Goal: Contribute content: Add original content to the website for others to see

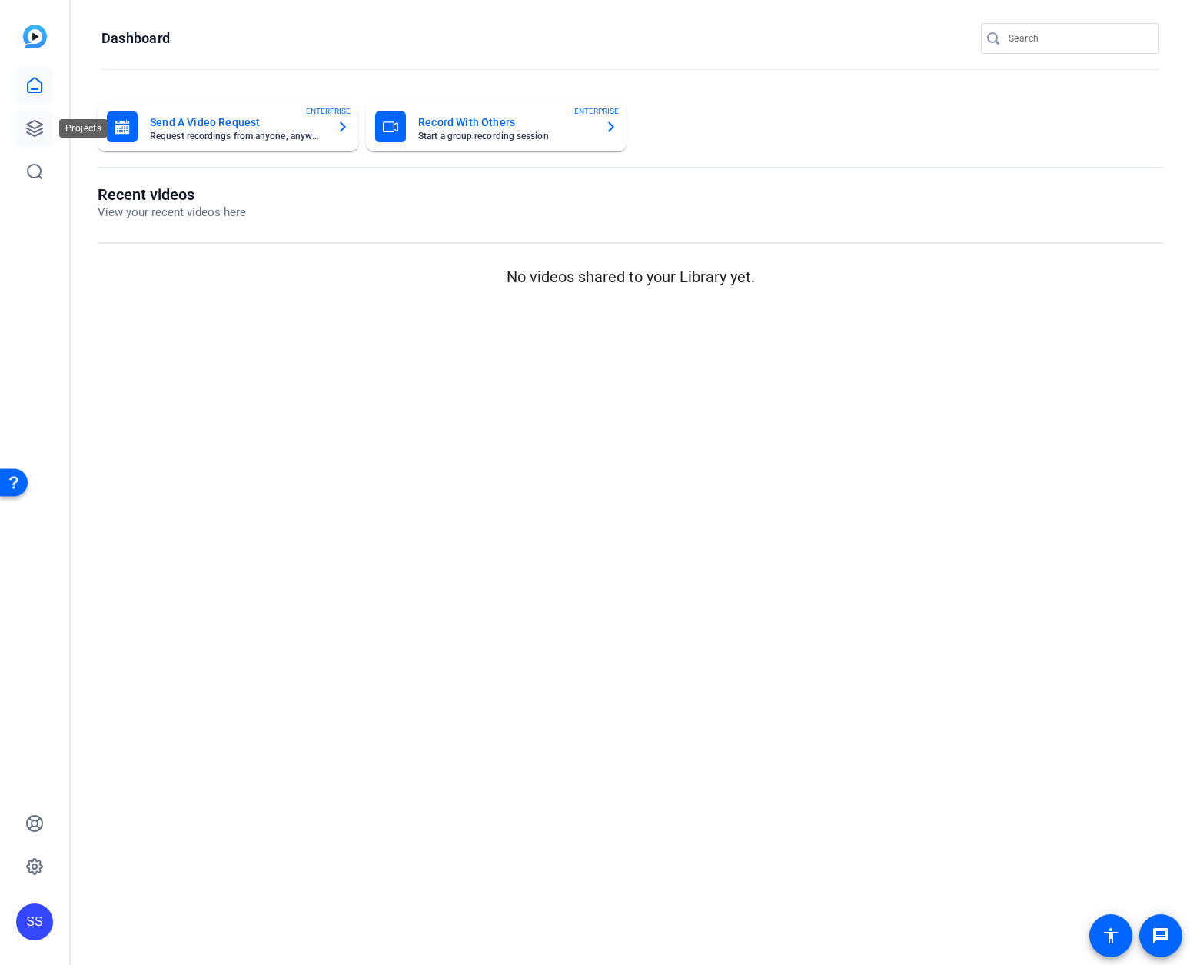
click at [40, 128] on icon at bounding box center [34, 128] width 18 height 18
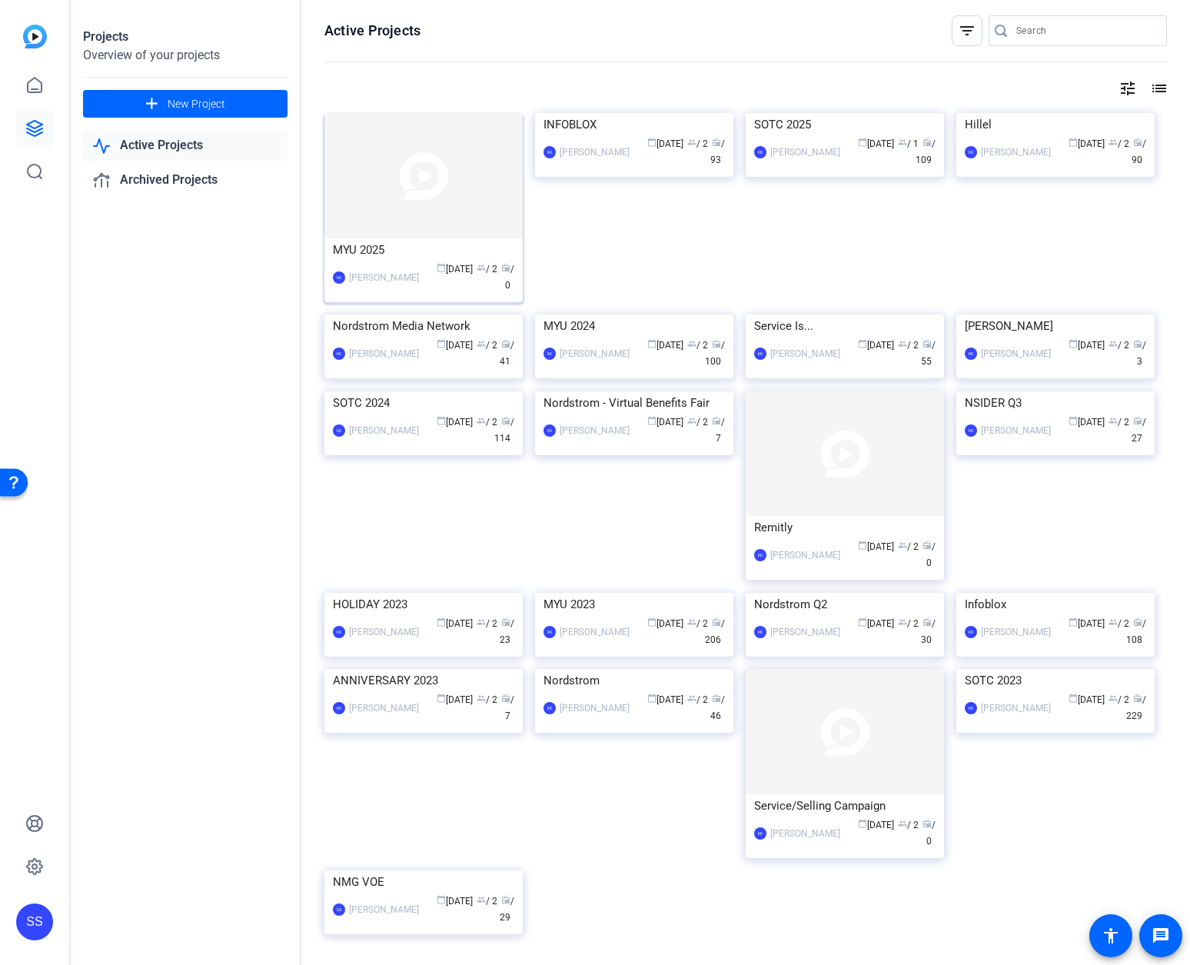
click at [398, 181] on img at bounding box center [423, 175] width 198 height 125
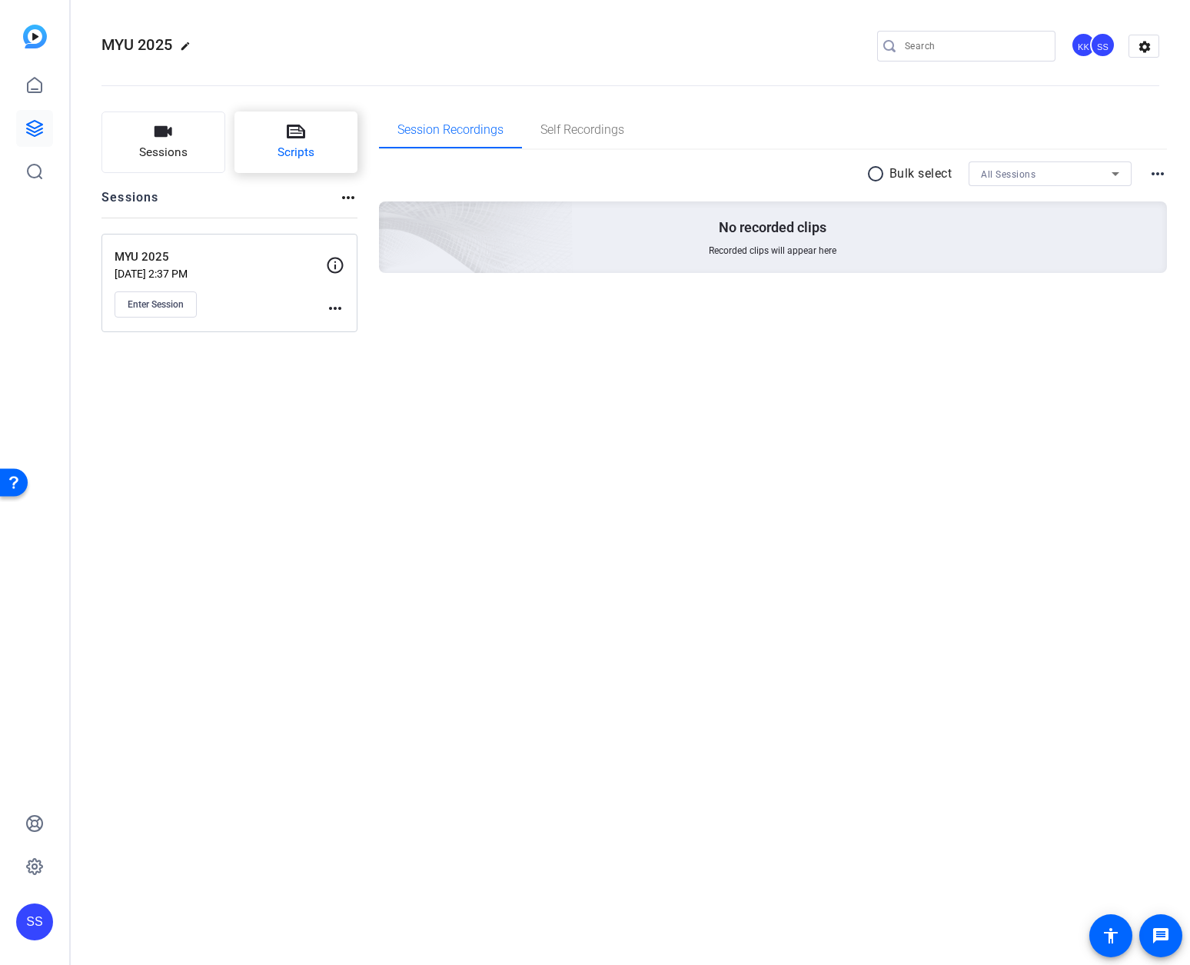
click at [295, 141] on button "Scripts" at bounding box center [297, 142] width 124 height 62
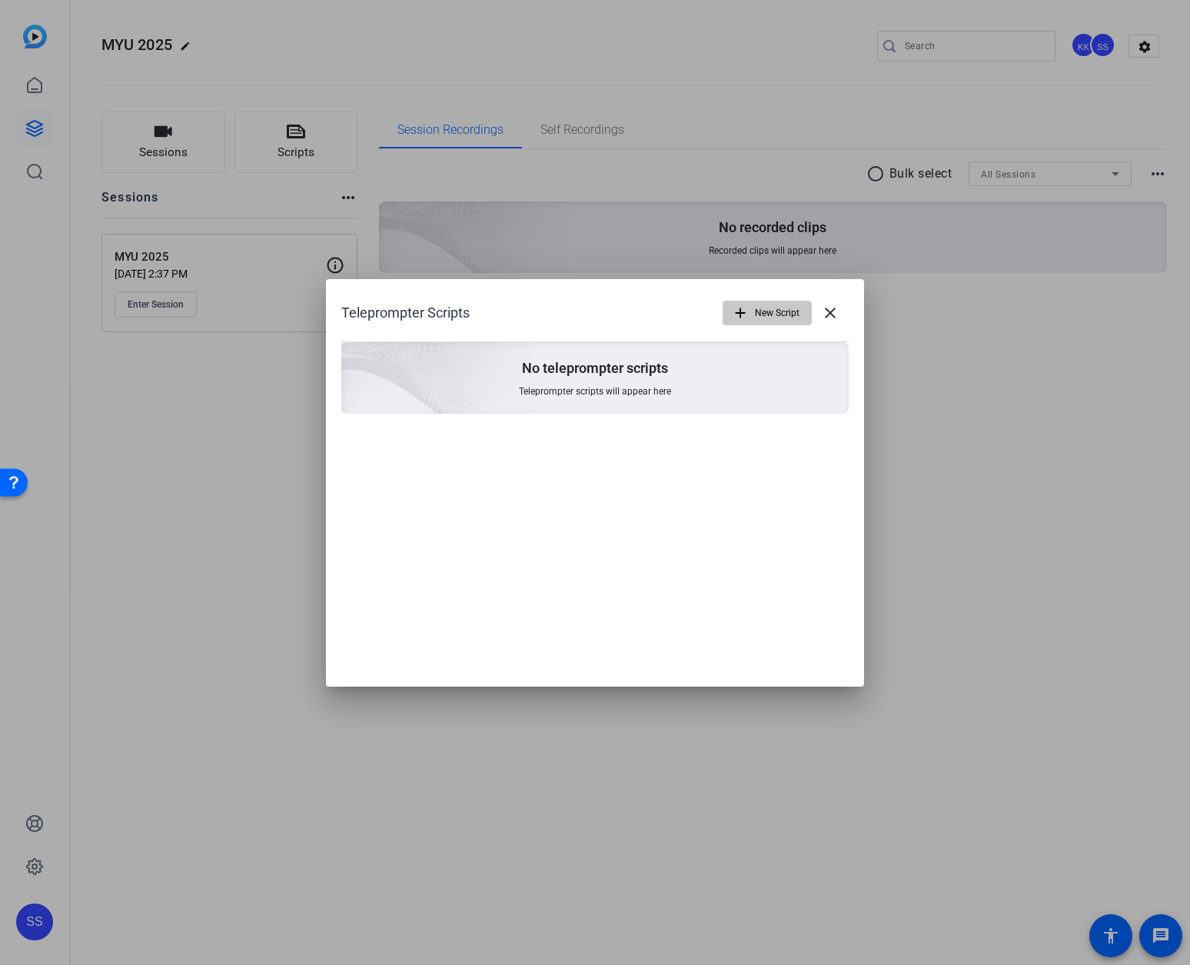
click at [750, 315] on span "button" at bounding box center [768, 313] width 88 height 37
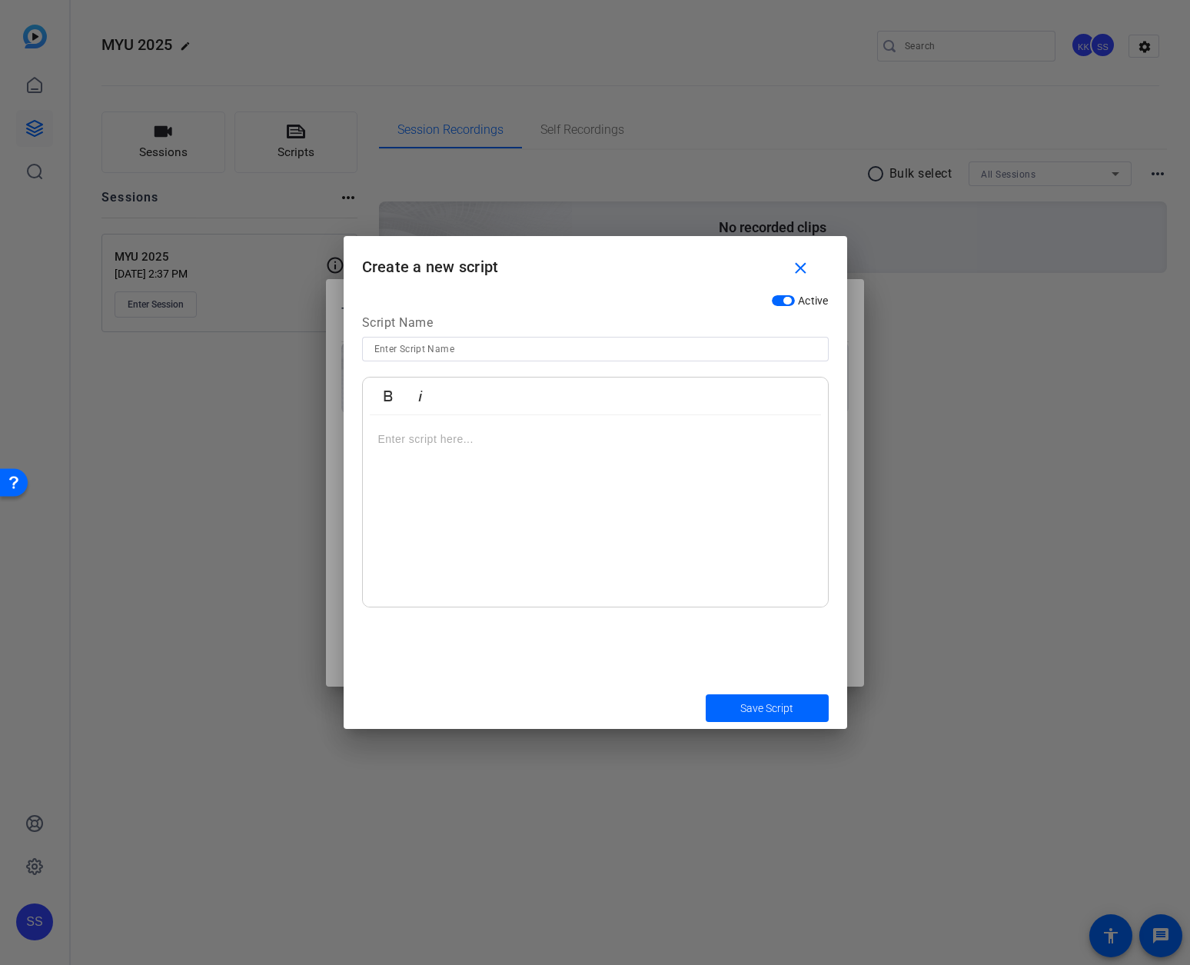
click at [421, 442] on p at bounding box center [595, 439] width 434 height 17
click at [420, 441] on p at bounding box center [595, 439] width 434 height 17
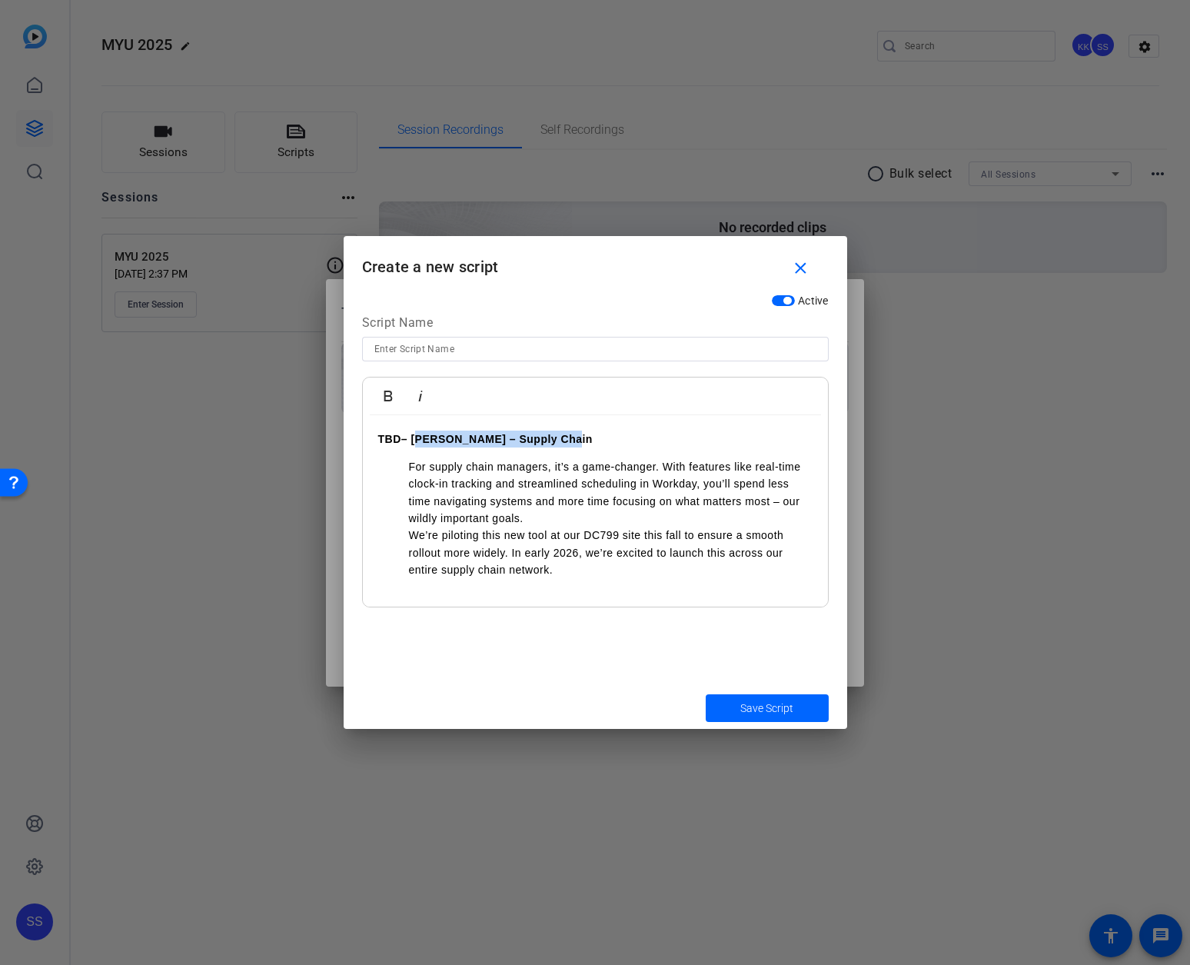
drag, startPoint x: 566, startPoint y: 439, endPoint x: 415, endPoint y: 438, distance: 150.7
click at [415, 438] on p "TBD – [PERSON_NAME] – Supply Chain" at bounding box center [595, 439] width 434 height 17
copy strong "[PERSON_NAME] – Supply Chain"
click at [411, 348] on input at bounding box center [595, 349] width 442 height 18
paste input "[PERSON_NAME] – Supply Chain"
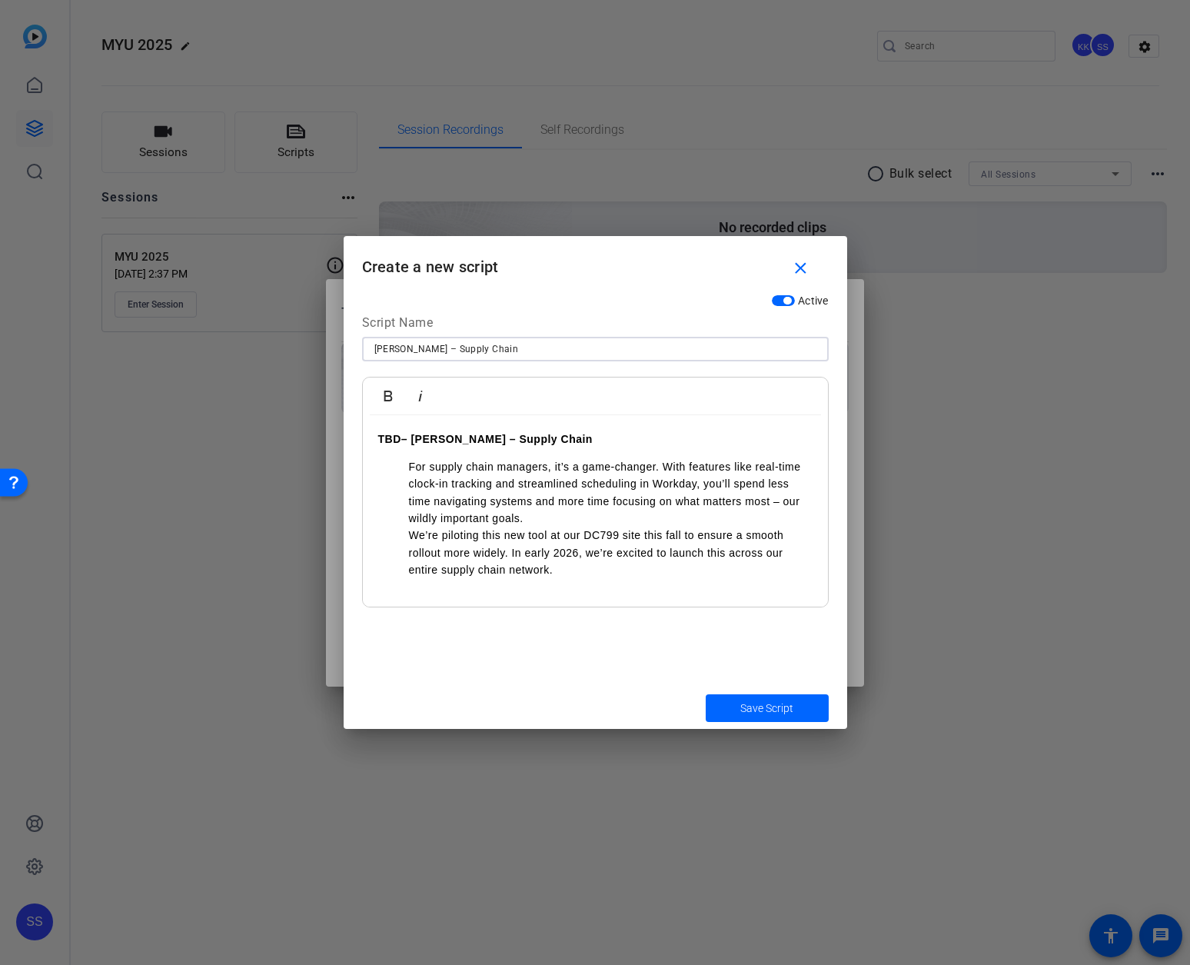
type input "[PERSON_NAME] – Supply Chain"
drag, startPoint x: 407, startPoint y: 468, endPoint x: 331, endPoint y: 424, distance: 88.2
click at [331, 424] on div "Teleprompter Scripts add New Script close No teleprompter scripts Teleprompter …" at bounding box center [595, 482] width 1190 height 965
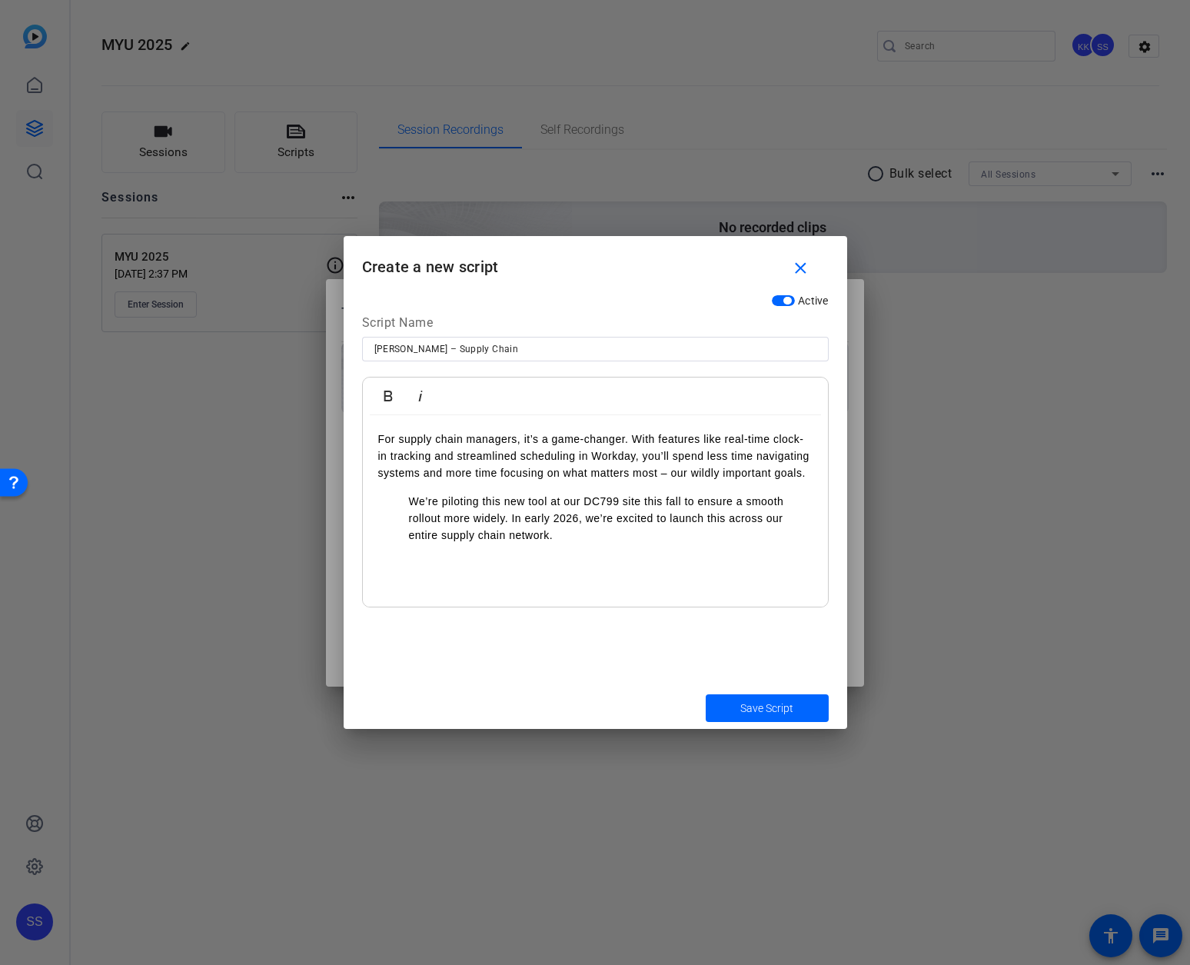
click at [408, 502] on ul "We’re piloting this new tool at our DC799 site this fall to ensure a smooth rol…" at bounding box center [595, 519] width 434 height 52
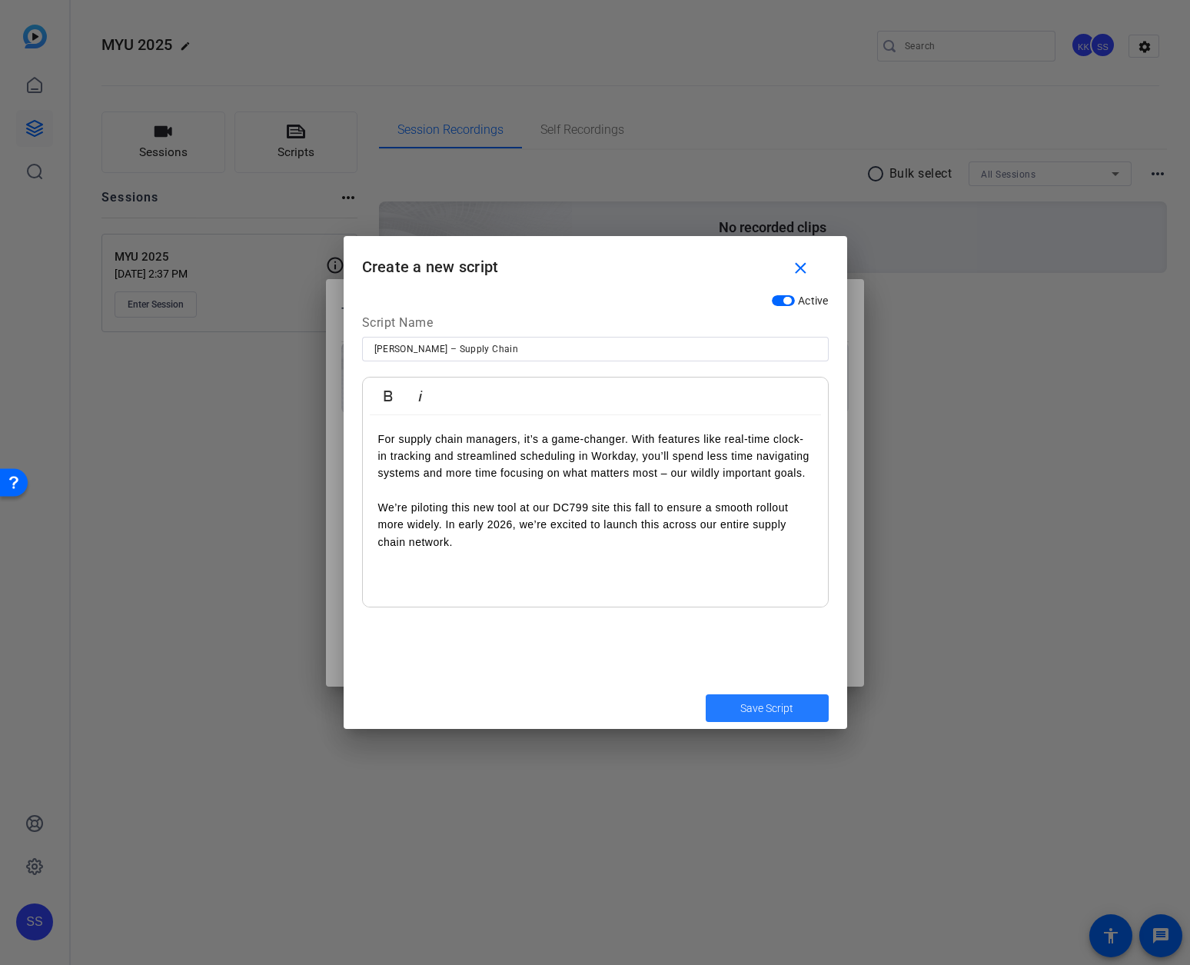
click at [751, 710] on span "Save Script" at bounding box center [767, 709] width 53 height 16
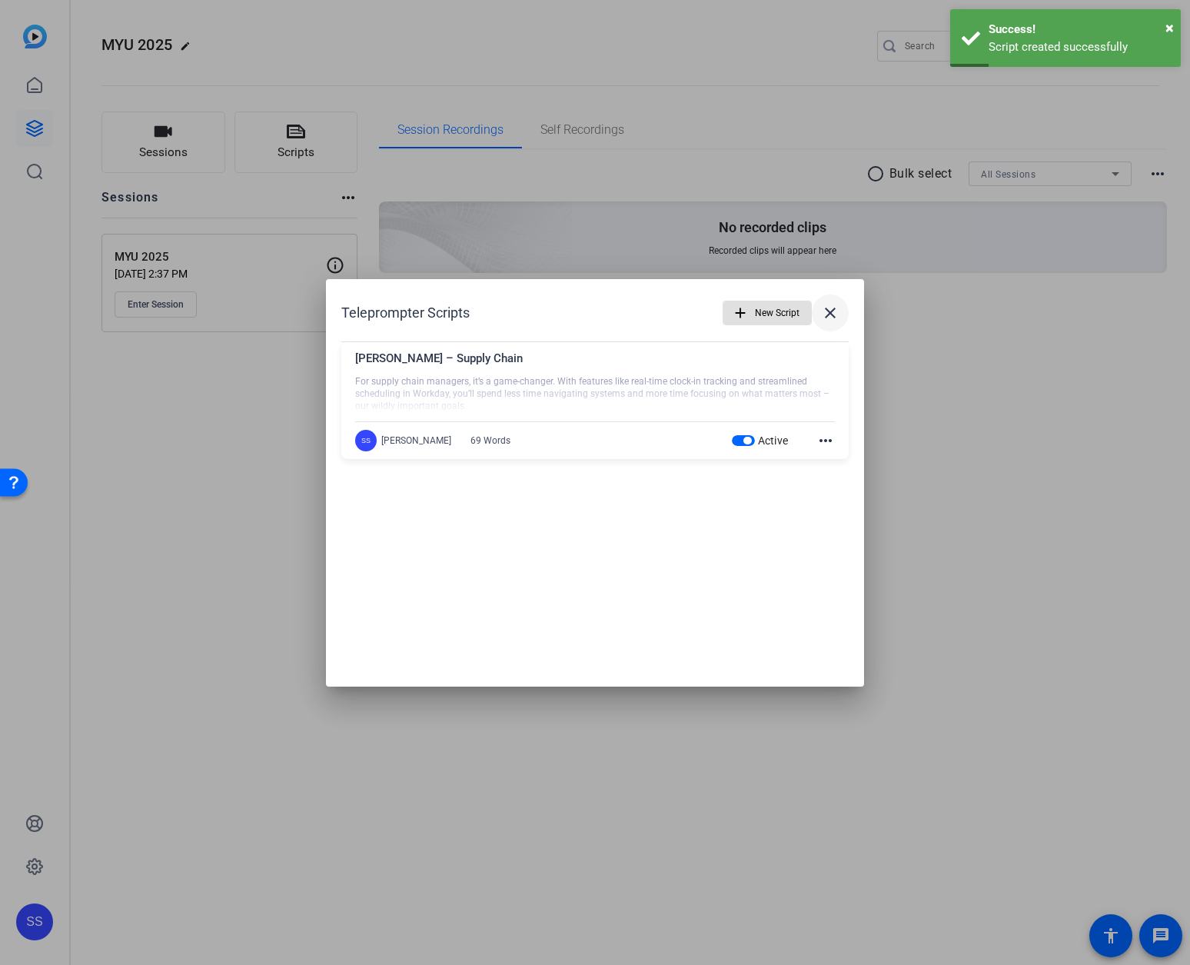
click at [837, 310] on mat-icon "close" at bounding box center [830, 313] width 18 height 18
